Goal: Information Seeking & Learning: Learn about a topic

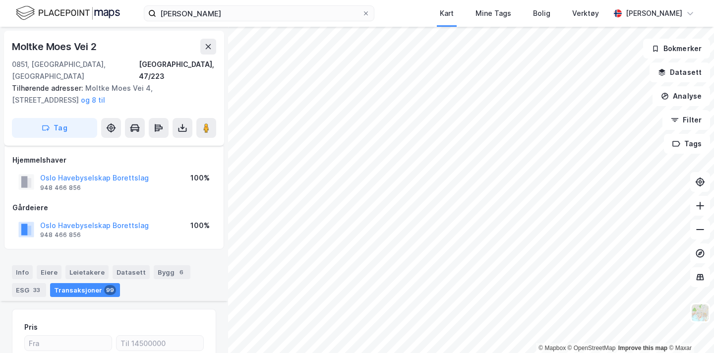
scroll to position [283, 0]
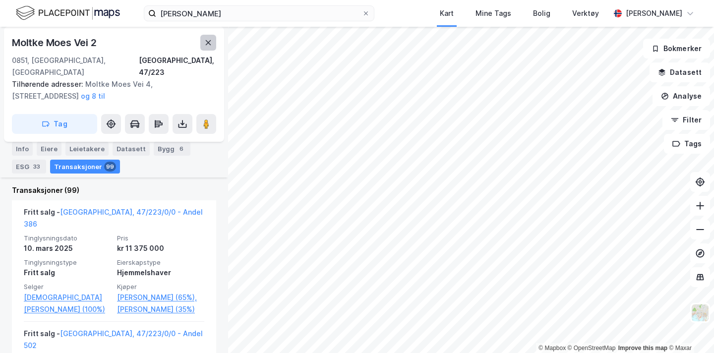
click at [206, 46] on icon at bounding box center [208, 43] width 8 height 8
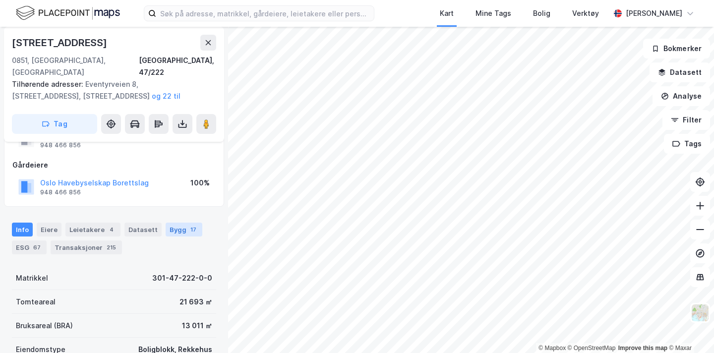
scroll to position [49, 0]
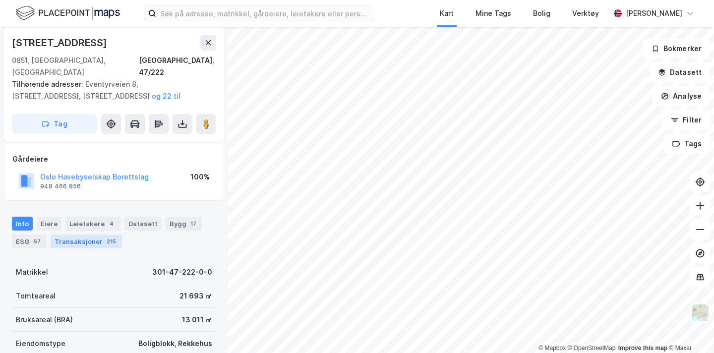
click at [97, 235] on div "Transaksjoner 215" at bounding box center [86, 242] width 71 height 14
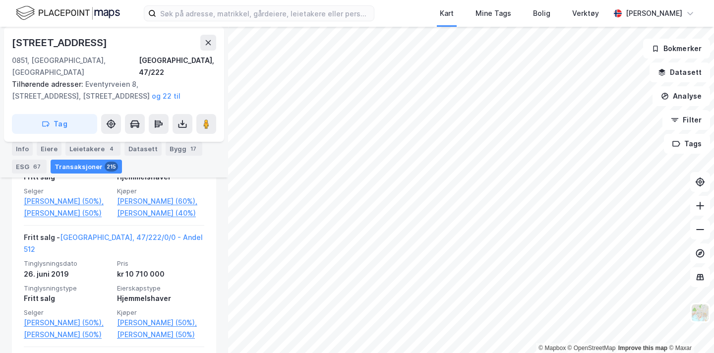
scroll to position [4269, 0]
